Goal: Find specific page/section: Find specific page/section

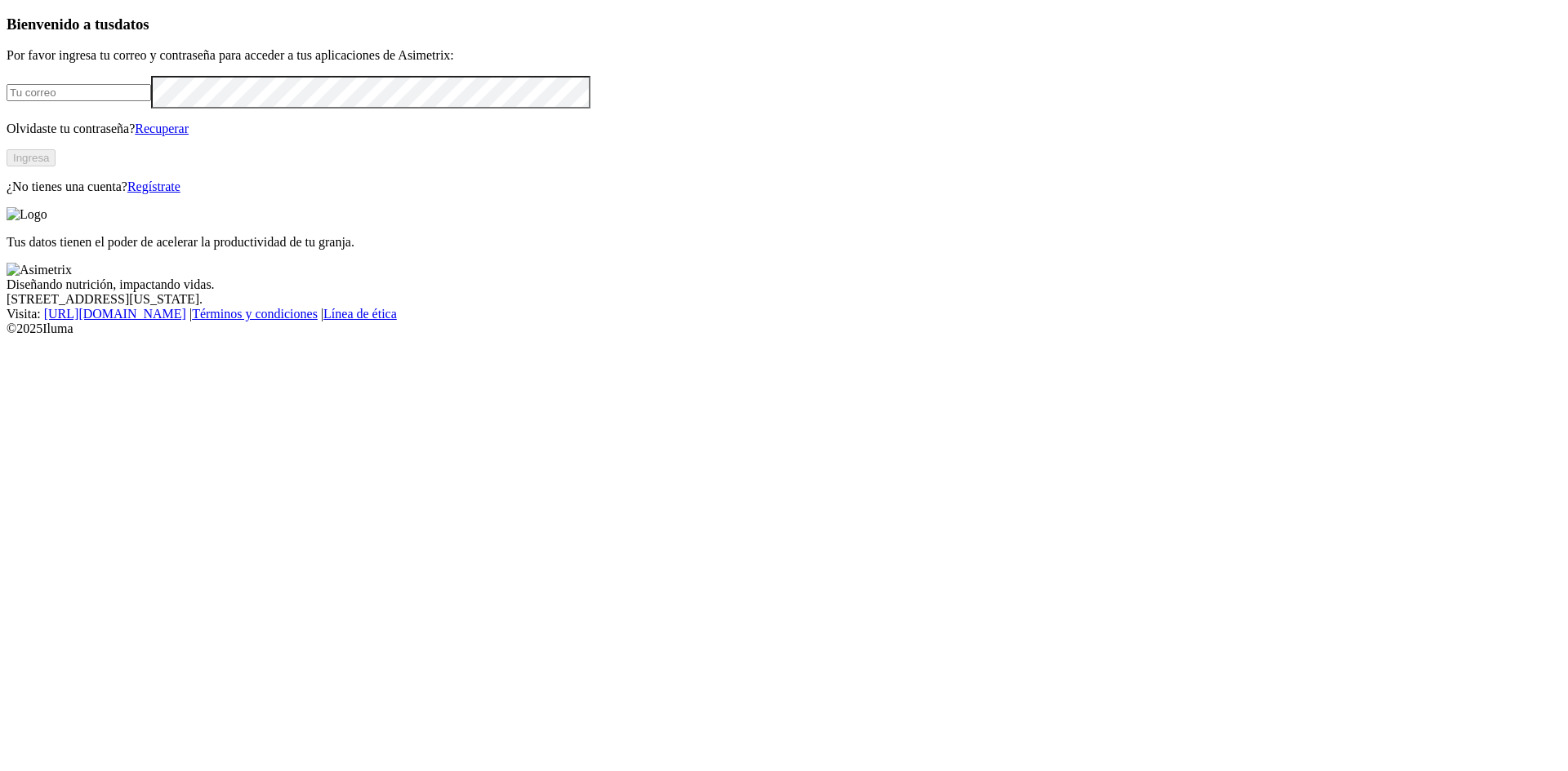
type input "[EMAIL_ADDRESS][DOMAIN_NAME]"
click at [56, 167] on button "Ingresa" at bounding box center [31, 158] width 49 height 17
